Goal: Obtain resource: Download file/media

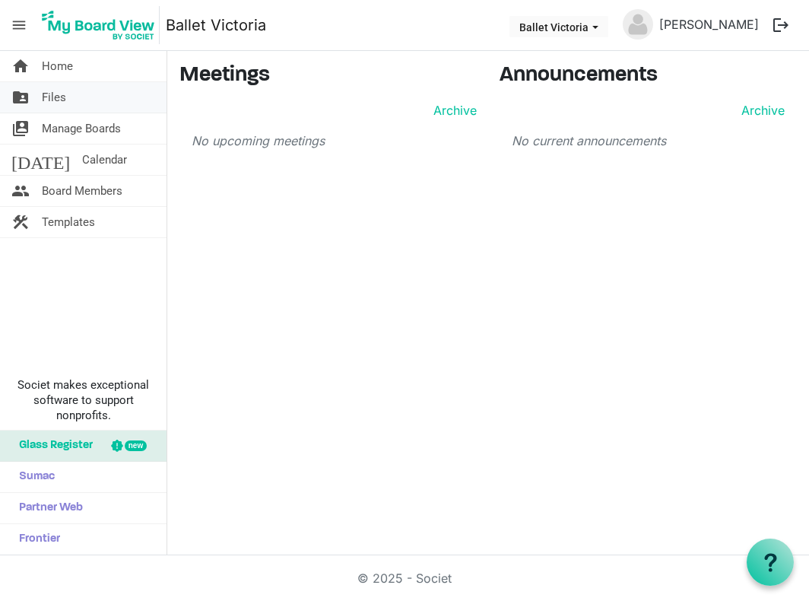
click at [51, 100] on span "Files" at bounding box center [54, 97] width 24 height 30
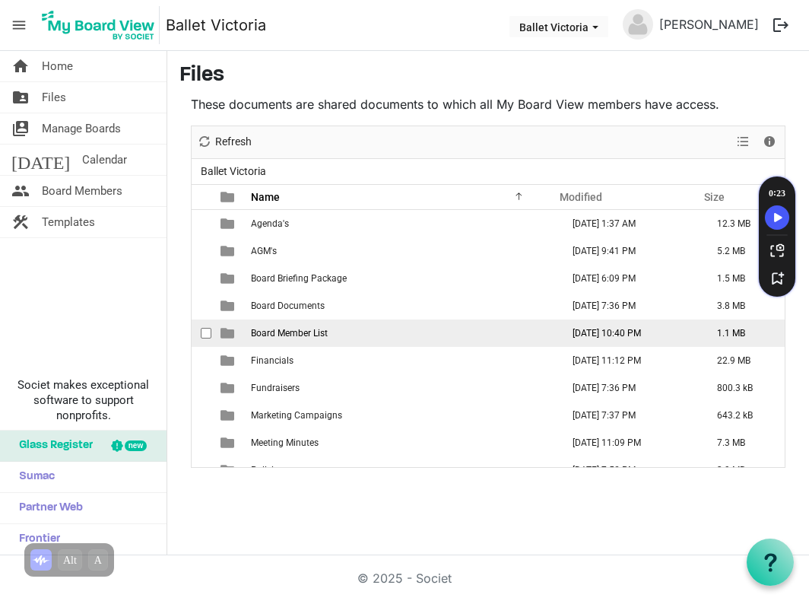
scroll to position [16, 0]
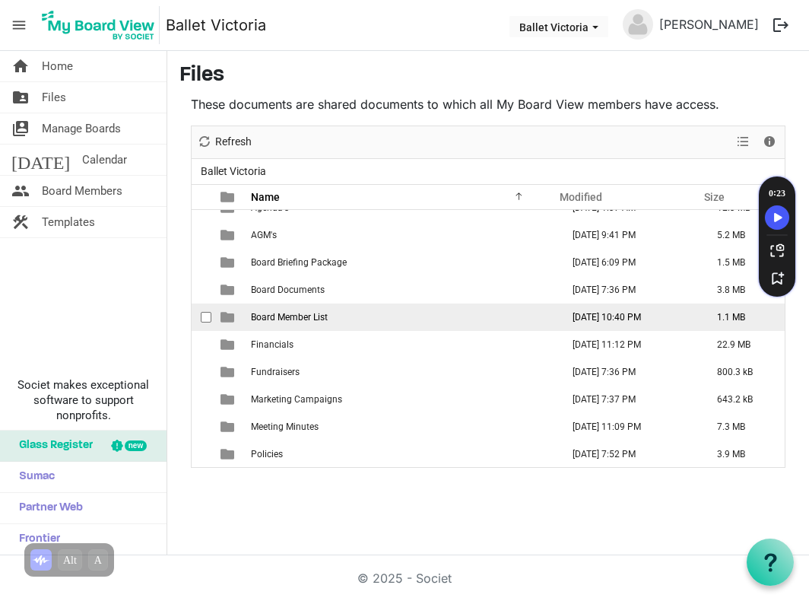
click at [317, 313] on span "Board Member List" at bounding box center [289, 317] width 77 height 11
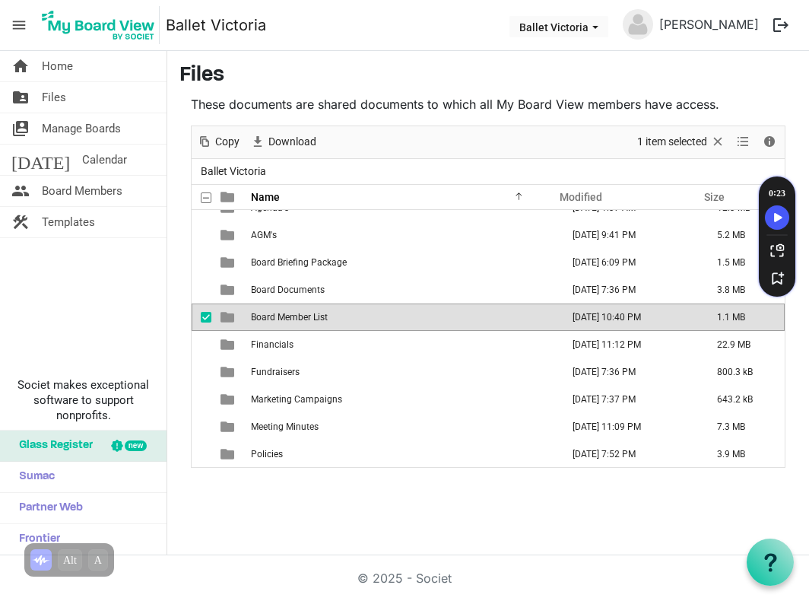
click at [226, 314] on span "is template cell column header type" at bounding box center [227, 317] width 14 height 14
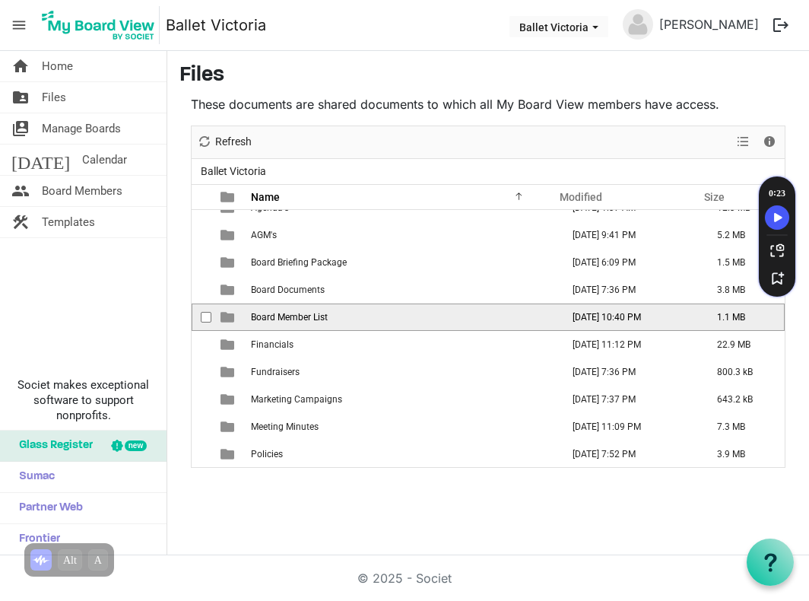
click at [226, 314] on span "is template cell column header type" at bounding box center [227, 317] width 14 height 14
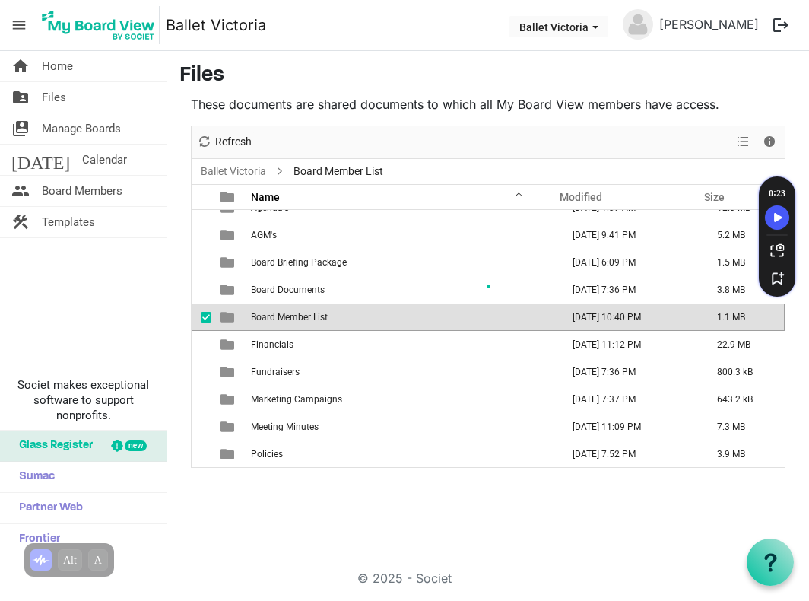
scroll to position [0, 0]
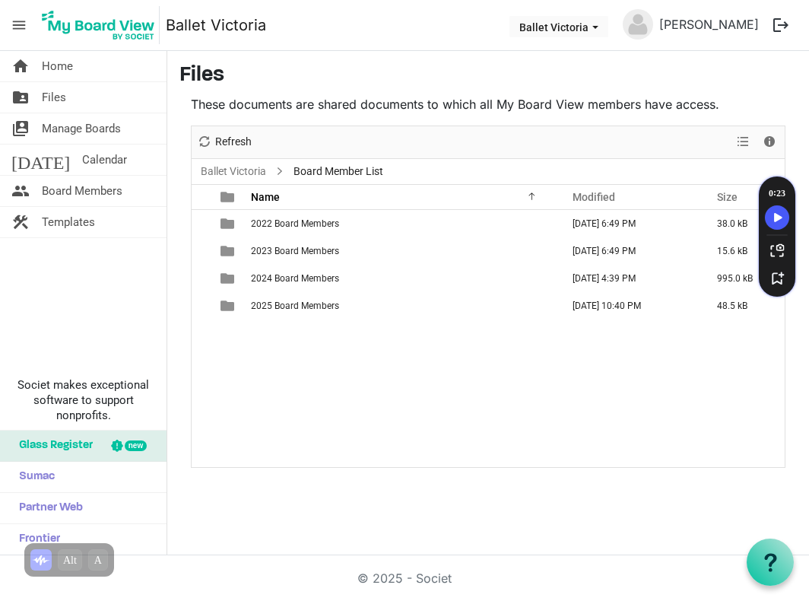
click at [225, 314] on td "is template cell column header type" at bounding box center [228, 305] width 35 height 27
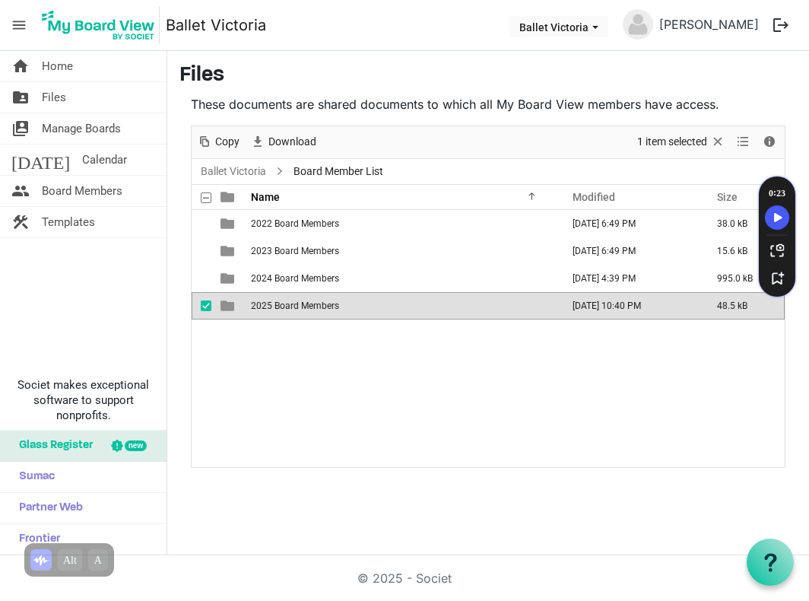
click at [284, 307] on span "2025 Board Members" at bounding box center [295, 305] width 88 height 11
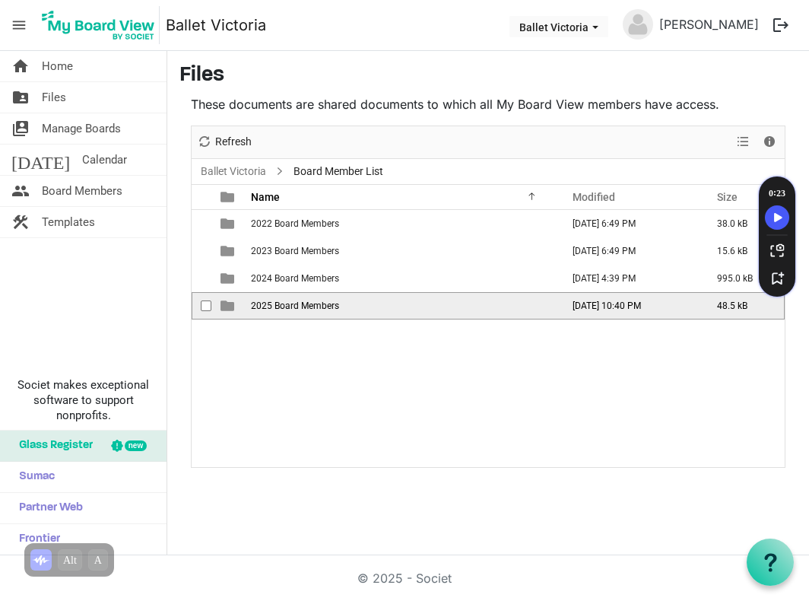
click at [284, 307] on span "2025 Board Members" at bounding box center [295, 305] width 88 height 11
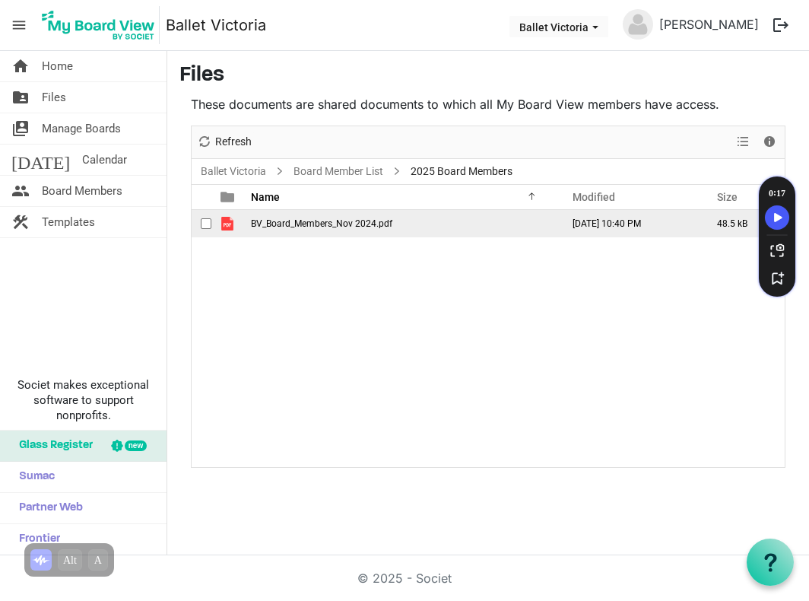
click at [263, 227] on span "BV_Board_Members_Nov 2024.pdf" at bounding box center [321, 223] width 141 height 11
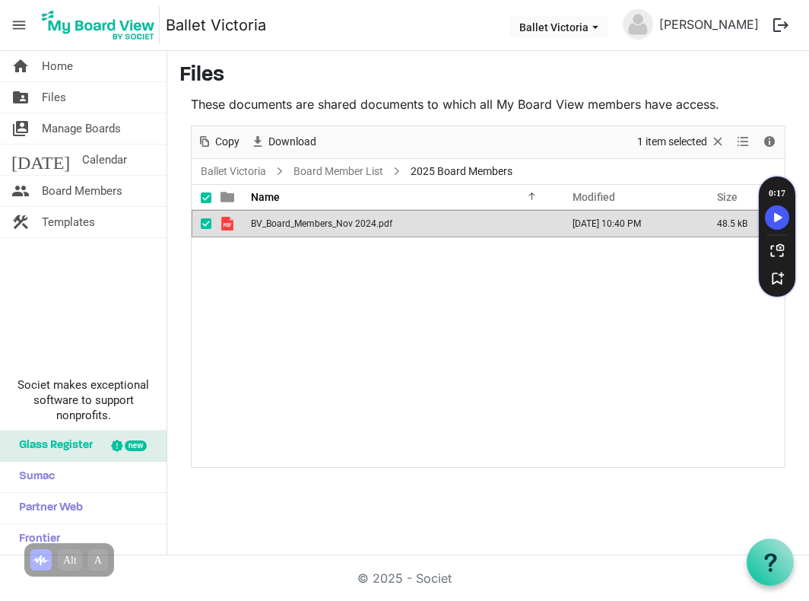
click at [231, 289] on div "BV_Board_Members_Nov 2024.pdf November 20, 2024 10:40 PM 48.5 kB" at bounding box center [488, 338] width 593 height 257
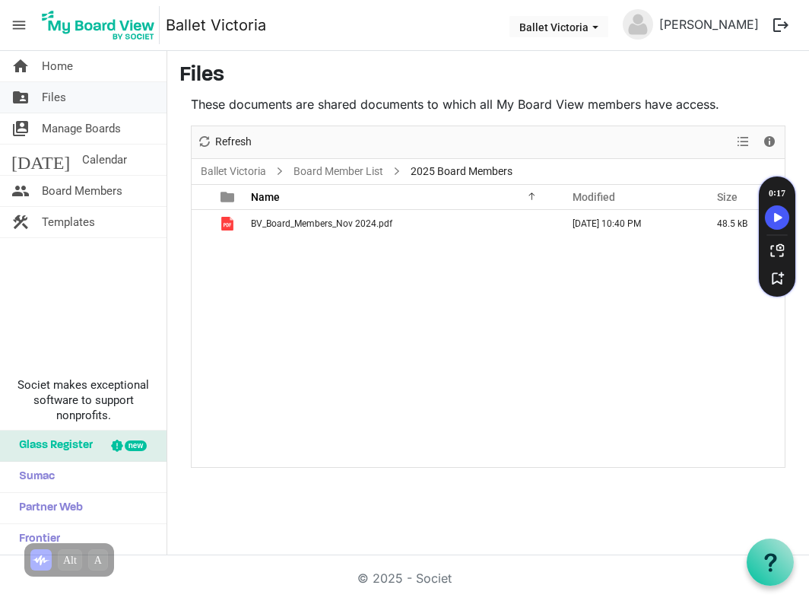
click at [54, 97] on span "Files" at bounding box center [54, 97] width 24 height 30
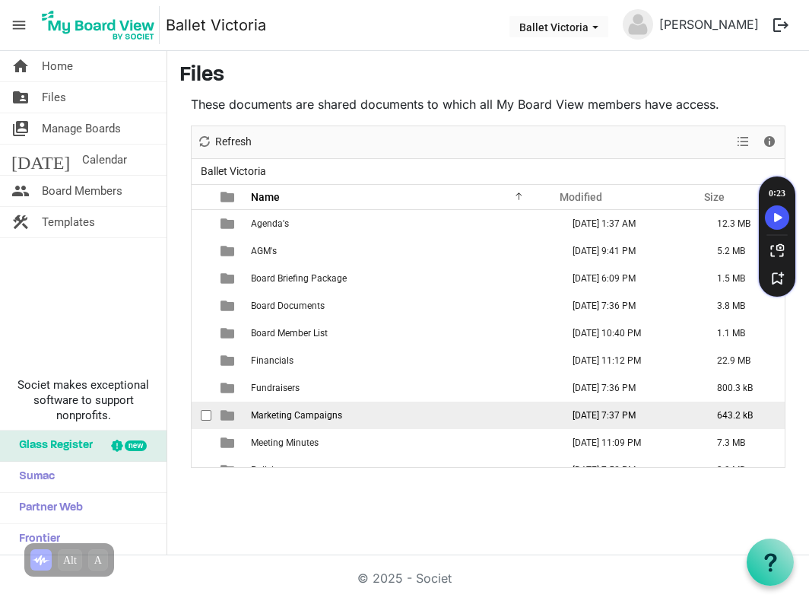
scroll to position [16, 0]
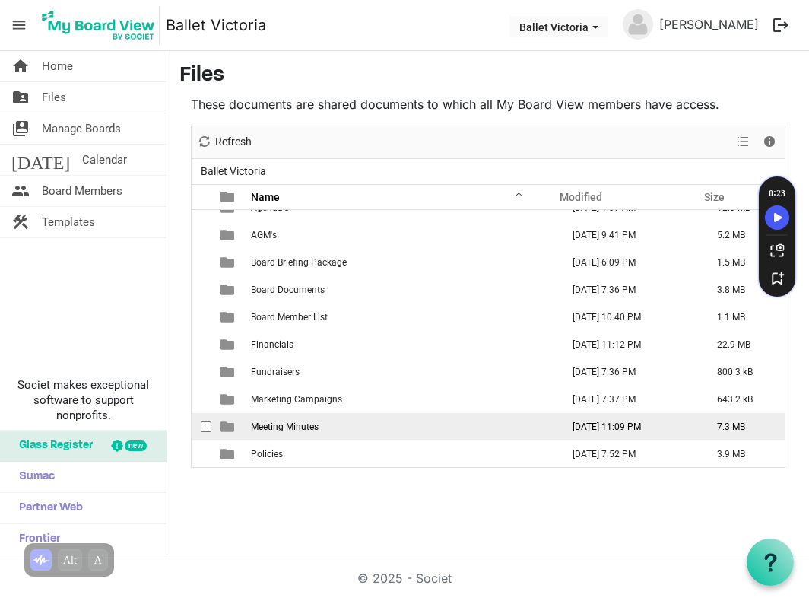
click at [309, 422] on span "Meeting Minutes" at bounding box center [285, 426] width 68 height 11
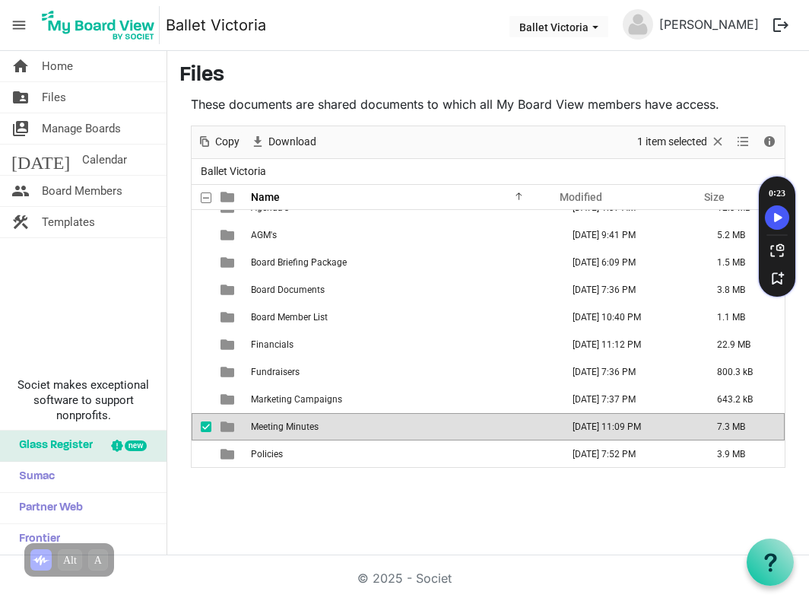
click at [309, 422] on span "Meeting Minutes" at bounding box center [285, 426] width 68 height 11
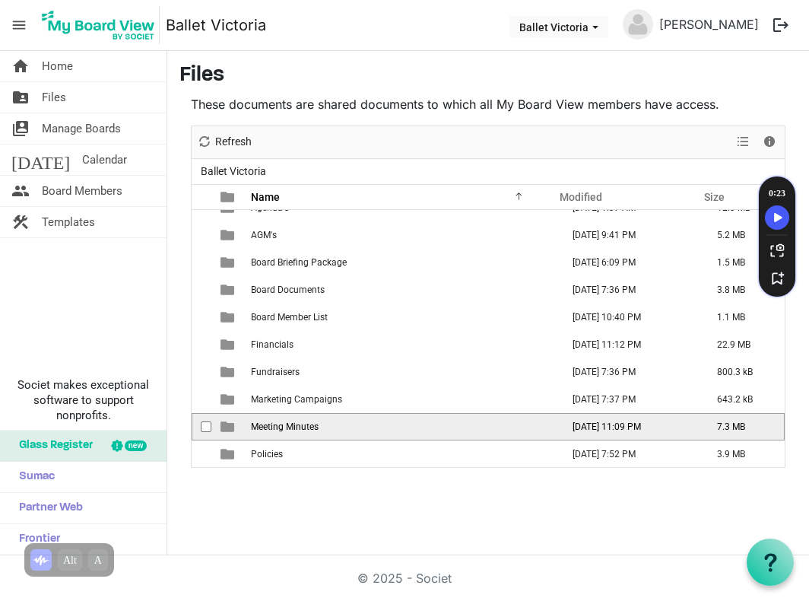
click at [309, 422] on span "Meeting Minutes" at bounding box center [285, 426] width 68 height 11
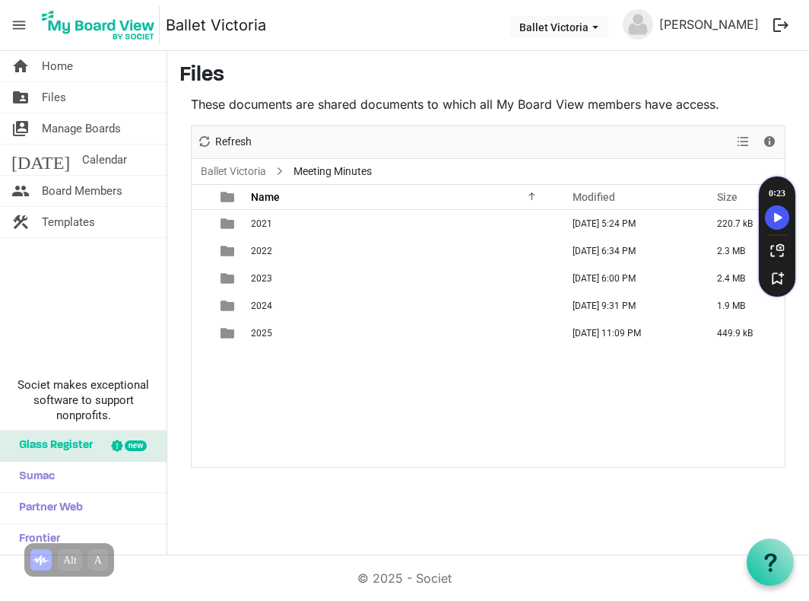
scroll to position [0, 0]
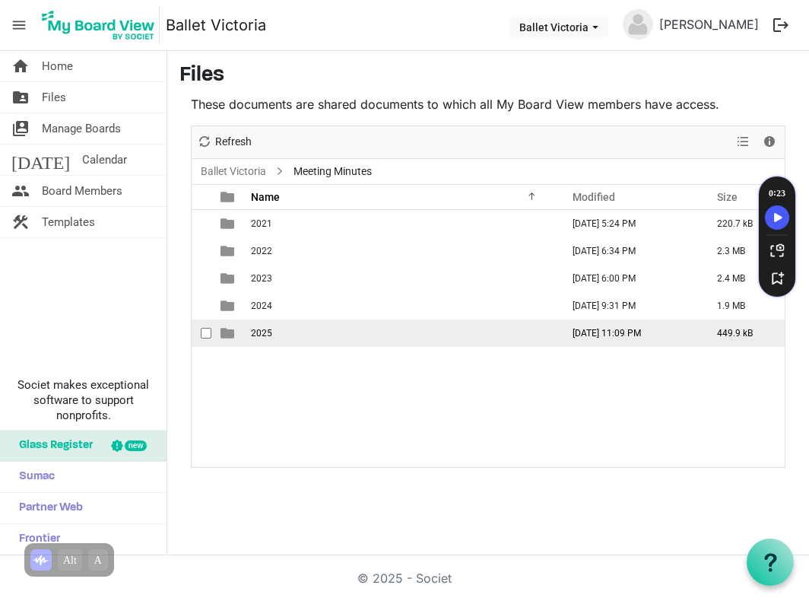
click at [268, 334] on span "2025" at bounding box center [261, 333] width 21 height 11
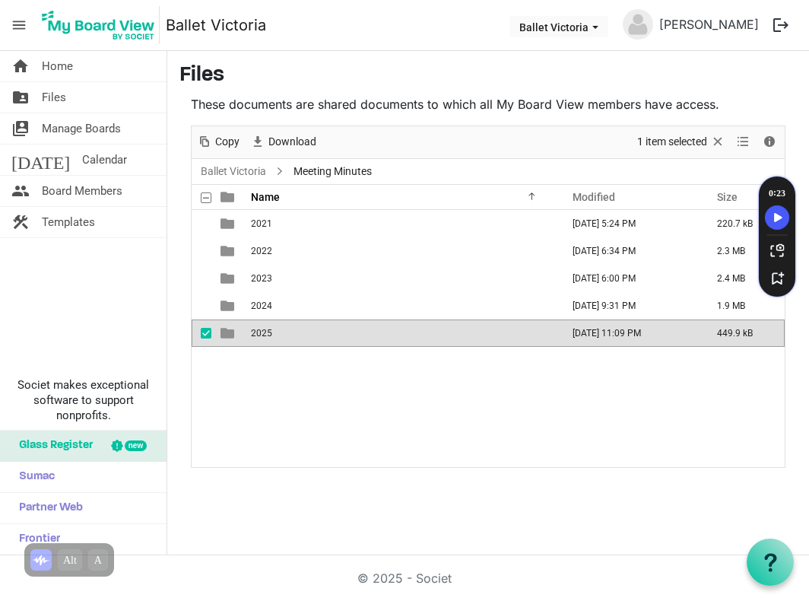
click at [268, 334] on span "2025" at bounding box center [261, 333] width 21 height 11
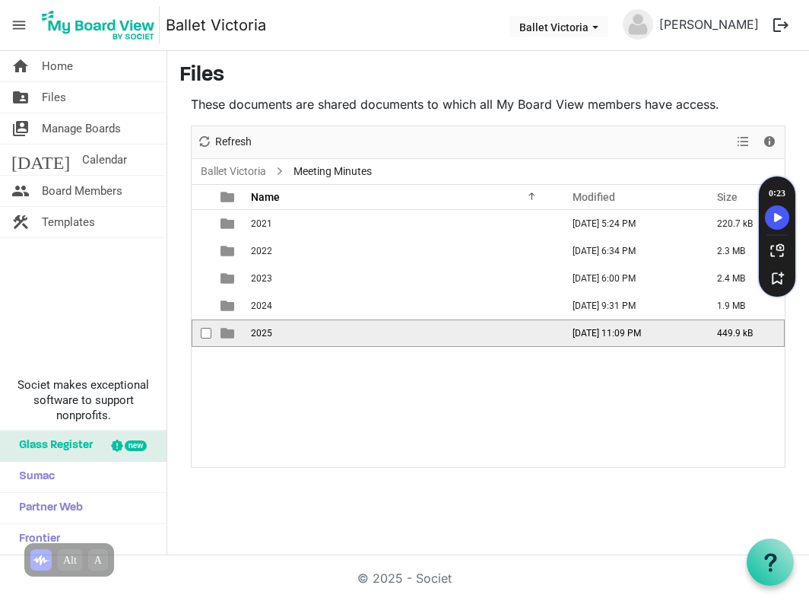
click at [268, 334] on span "2025" at bounding box center [261, 333] width 21 height 11
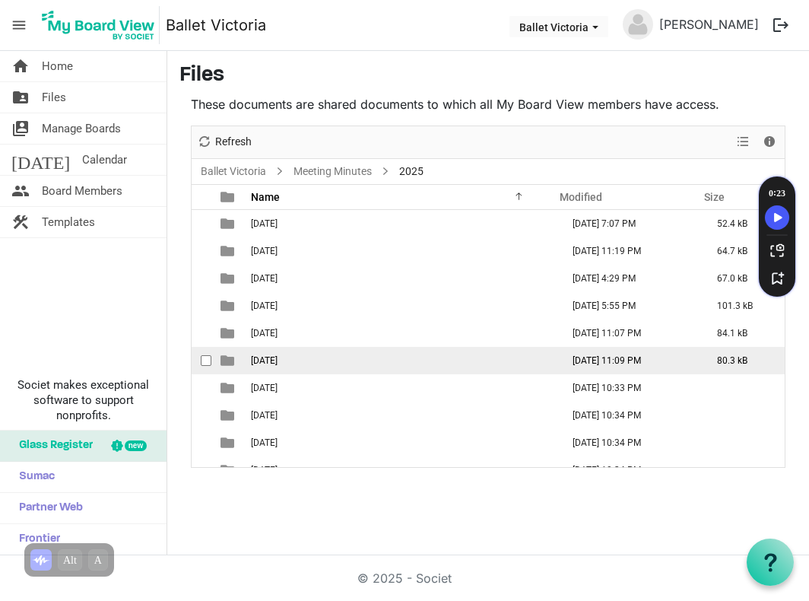
click at [353, 360] on td "06 June" at bounding box center [401, 360] width 310 height 27
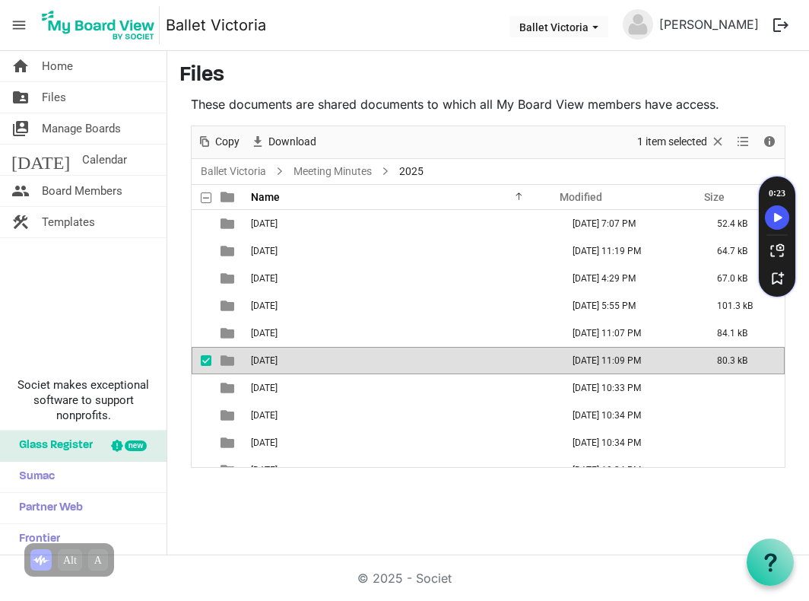
click at [353, 360] on td "06 June" at bounding box center [401, 360] width 310 height 27
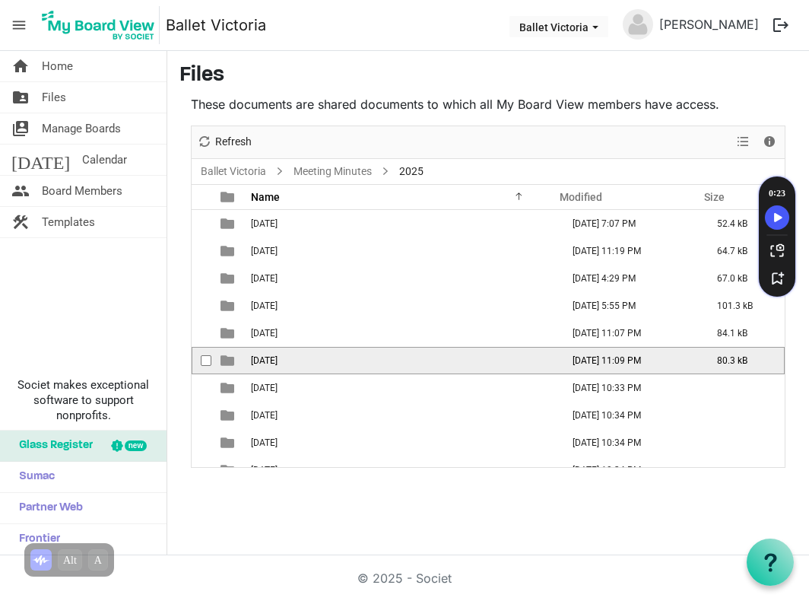
click at [353, 360] on td "06 June" at bounding box center [401, 360] width 310 height 27
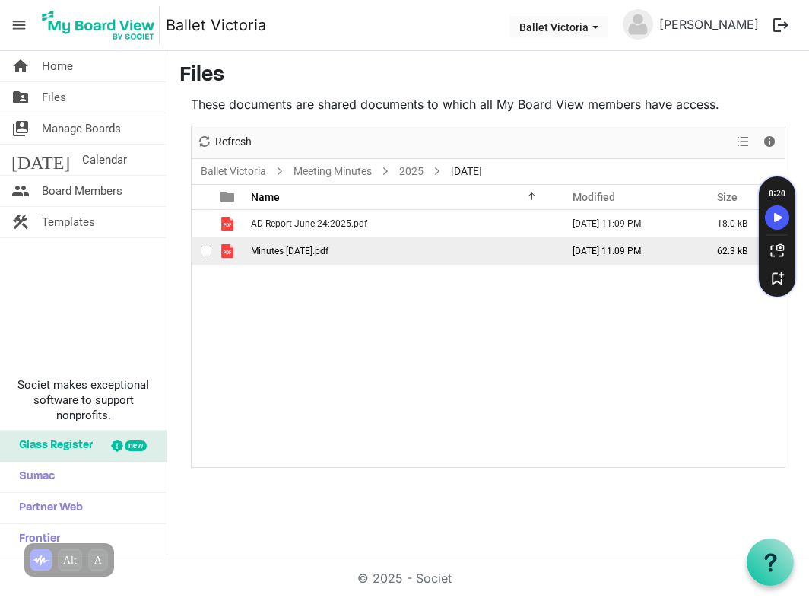
click at [225, 252] on span "is template cell column header type" at bounding box center [227, 251] width 14 height 14
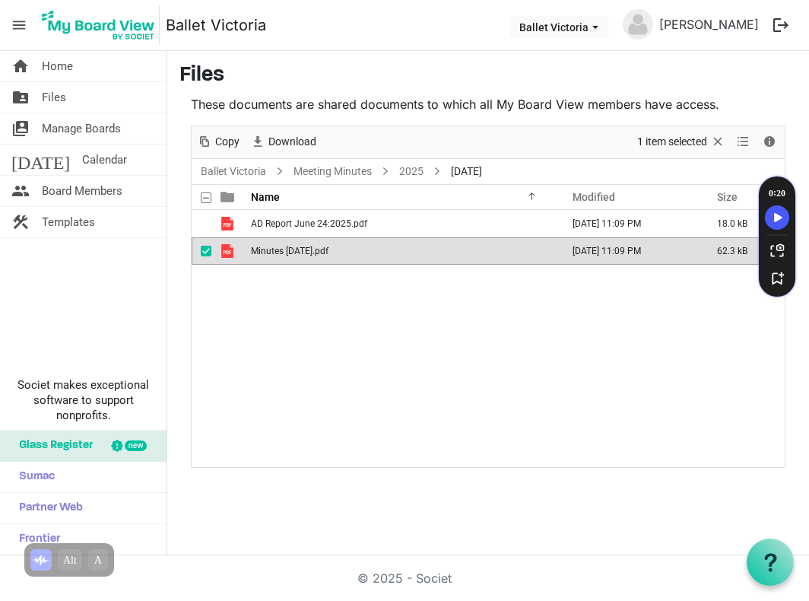
click at [225, 249] on span "is template cell column header type" at bounding box center [227, 251] width 14 height 14
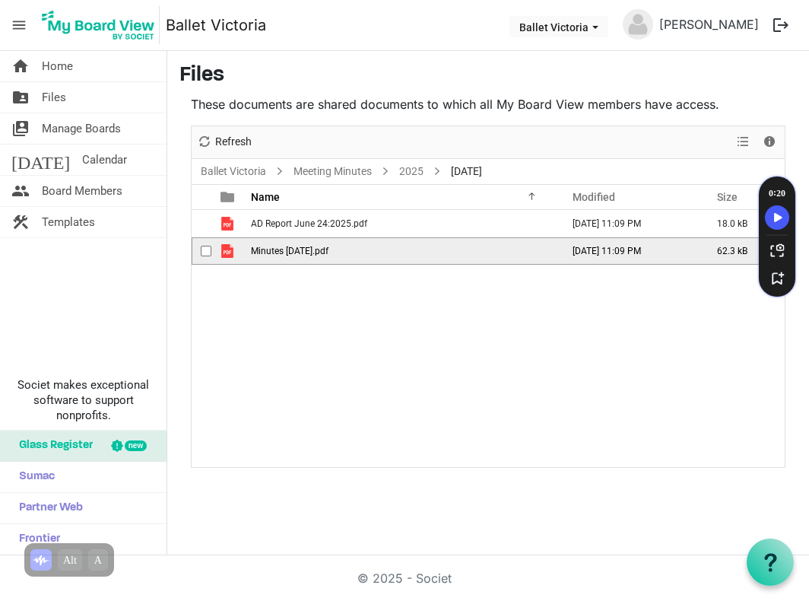
click at [225, 249] on span "is template cell column header type" at bounding box center [227, 251] width 14 height 14
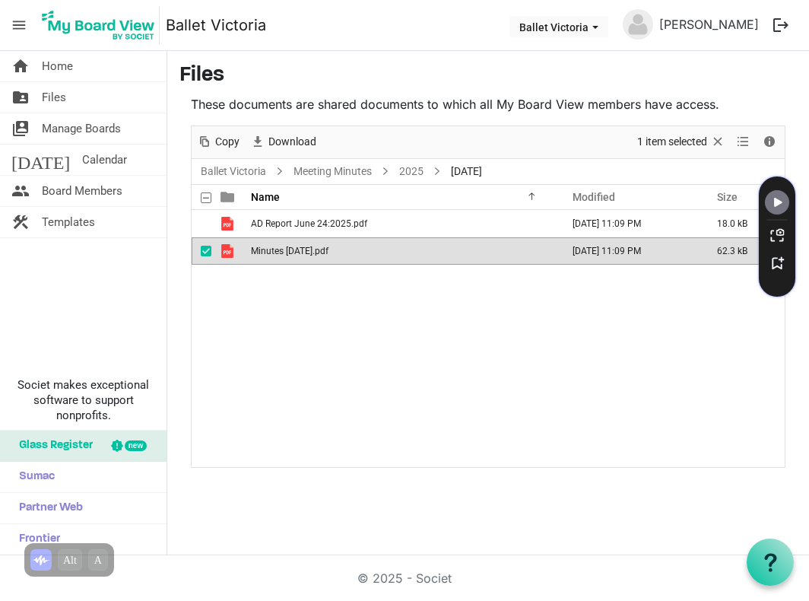
click at [660, 395] on div "AD Report June 24:2025.pdf June 25, 2025 11:09 PM 18.0 kB Minutes June 24 2025.…" at bounding box center [488, 338] width 593 height 257
